Goal: Task Accomplishment & Management: Use online tool/utility

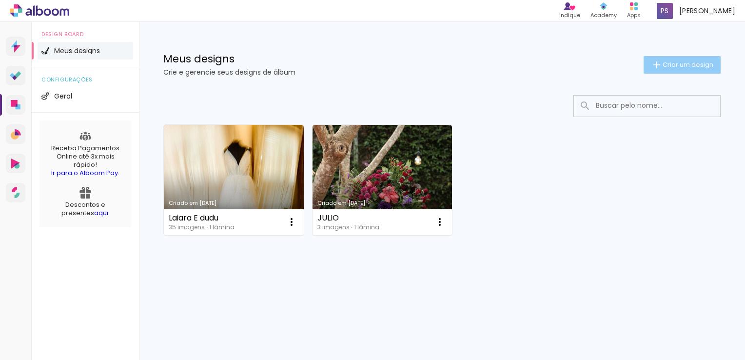
click at [696, 72] on paper-button "Criar um design" at bounding box center [681, 65] width 77 height 18
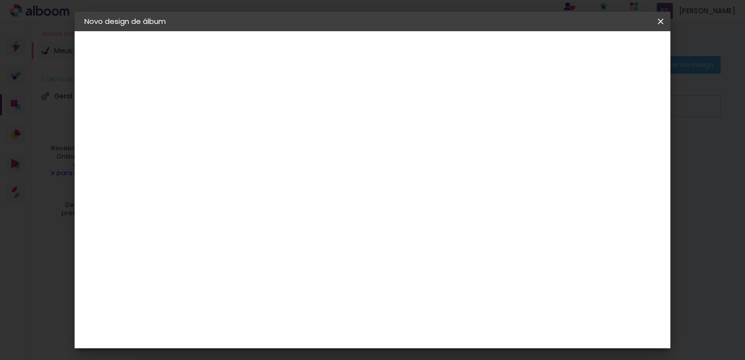
click at [247, 122] on paper-input-container "Título do álbum" at bounding box center [243, 131] width 7 height 25
type input "laiara"
type paper-input "laiara"
click at [0, 0] on slot "Avançar" at bounding box center [0, 0] width 0 height 0
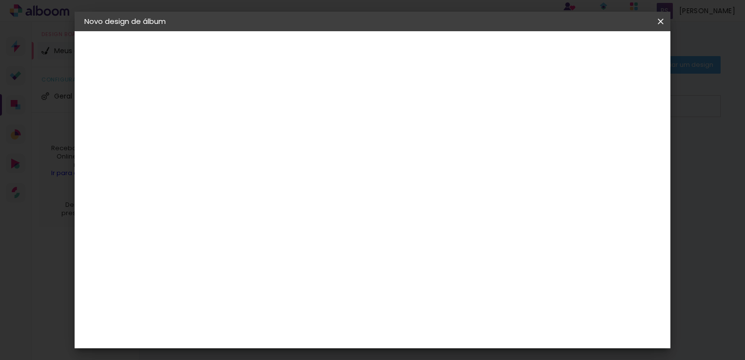
click at [321, 343] on paper-item "Lumière Imagem" at bounding box center [268, 355] width 105 height 25
click at [0, 0] on slot "Avançar" at bounding box center [0, 0] width 0 height 0
click at [293, 177] on div at bounding box center [269, 177] width 50 height 1
click at [484, 165] on paper-item "Coeur" at bounding box center [435, 161] width 195 height 19
type input "Coeur"
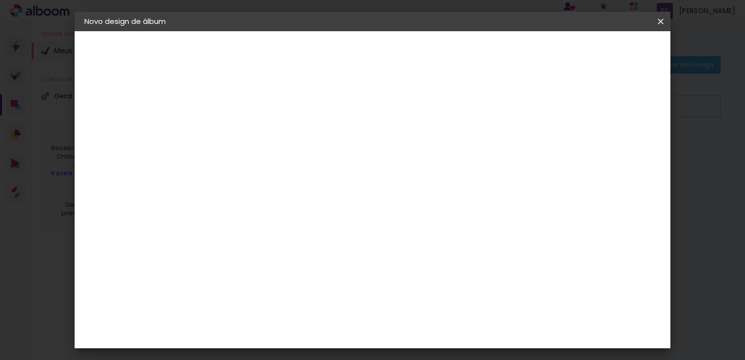
scroll to position [254, 0]
click at [661, 28] on paper-icon-button at bounding box center [660, 22] width 19 height 18
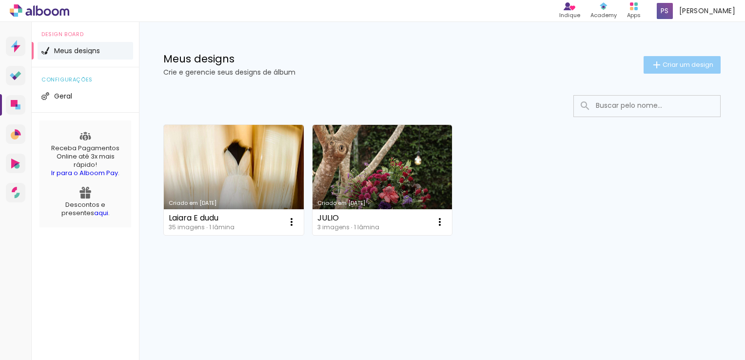
click at [679, 64] on span "Criar um design" at bounding box center [687, 64] width 51 height 6
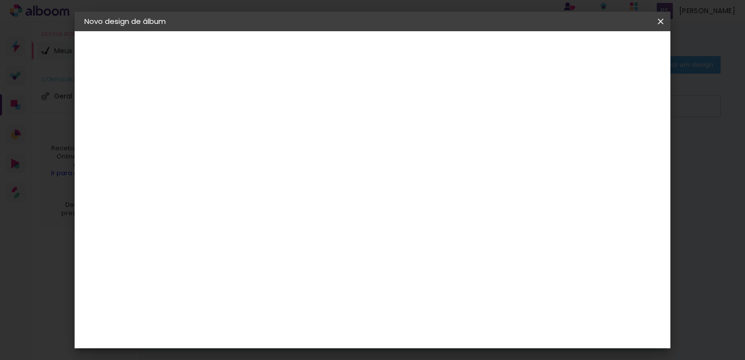
click at [244, 131] on input at bounding box center [244, 130] width 0 height 15
type input "hih"
type paper-input "hih"
click at [0, 0] on slot "Avançar" at bounding box center [0, 0] width 0 height 0
click at [321, 162] on paper-input-container "País de atuação Brasil" at bounding box center [268, 156] width 105 height 22
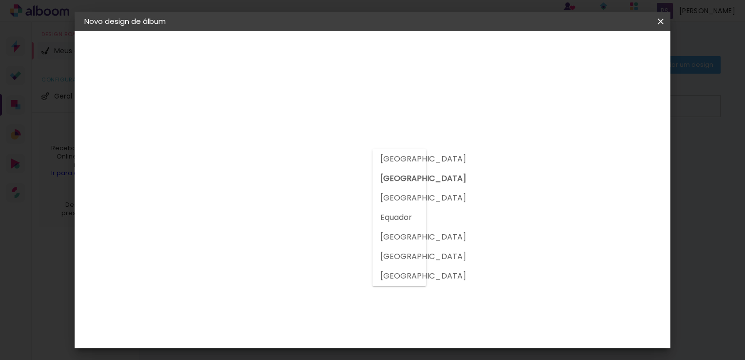
click at [0, 0] on slot "[GEOGRAPHIC_DATA]" at bounding box center [0, 0] width 0 height 0
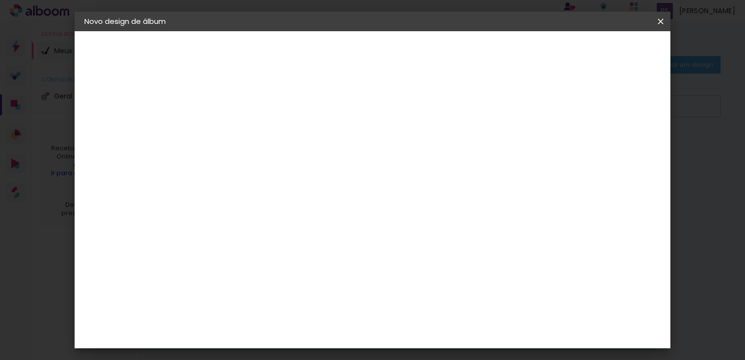
click at [302, 175] on paper-input-container at bounding box center [268, 186] width 105 height 22
type input "b"
click at [414, 206] on div "Sugerir uma encadernadora" at bounding box center [384, 203] width 60 height 16
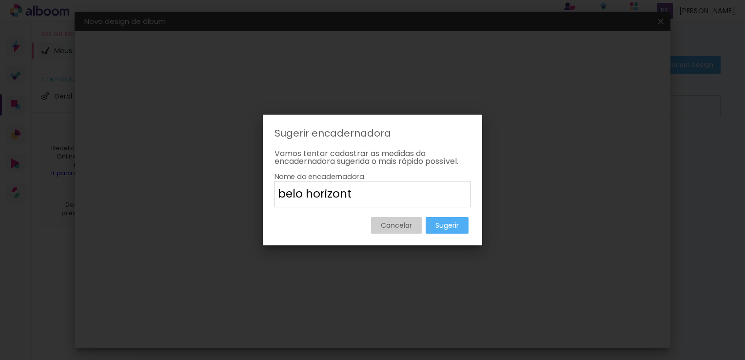
type input "[GEOGRAPHIC_DATA]"
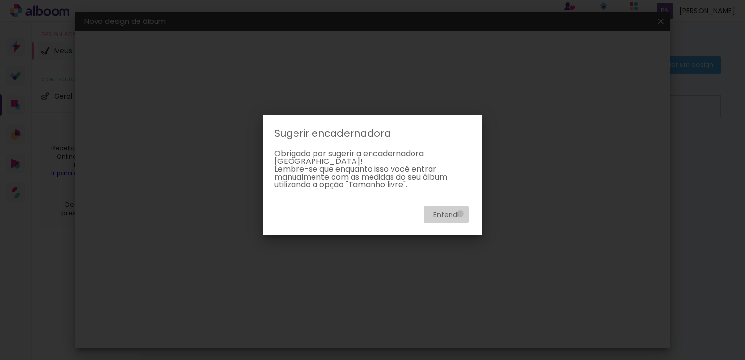
click at [460, 214] on paper-button "Entendi" at bounding box center [446, 214] width 45 height 17
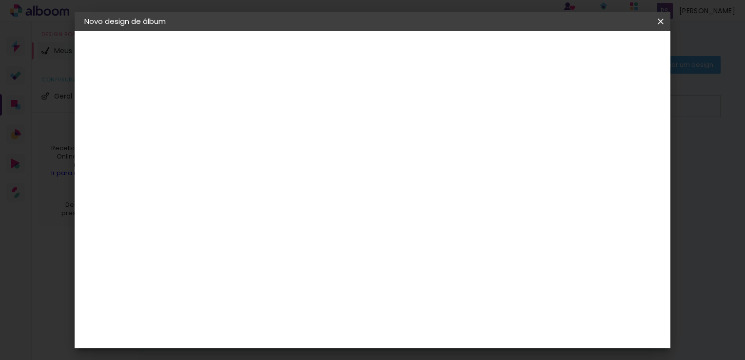
click at [329, 70] on p "Escolha um fornecedor ou avance com o tamanho livre." at bounding box center [272, 69] width 113 height 16
click at [281, 181] on input at bounding box center [268, 185] width 98 height 12
click at [214, 114] on div "Fornecedor Escolha um fornecedor ou avance com o tamanho livre. Voltar Avançar" at bounding box center [320, 72] width 239 height 83
click at [0, 0] on slot "Tamanho Livre" at bounding box center [0, 0] width 0 height 0
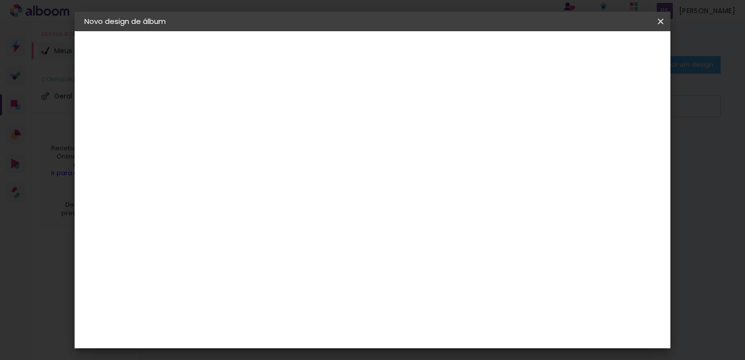
click at [0, 0] on slot "Tamanho Livre" at bounding box center [0, 0] width 0 height 0
